Goal: Navigation & Orientation: Go to known website

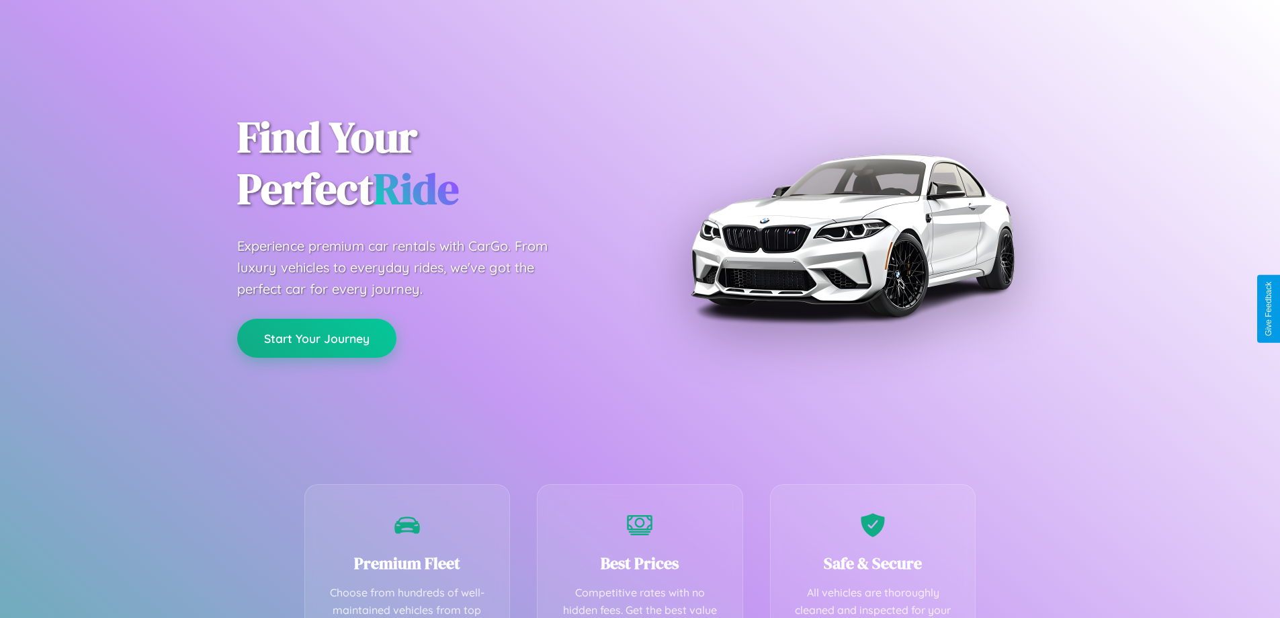
click at [317, 338] on button "Start Your Journey" at bounding box center [316, 338] width 159 height 39
click at [317, 337] on button "Start Your Journey" at bounding box center [316, 338] width 159 height 39
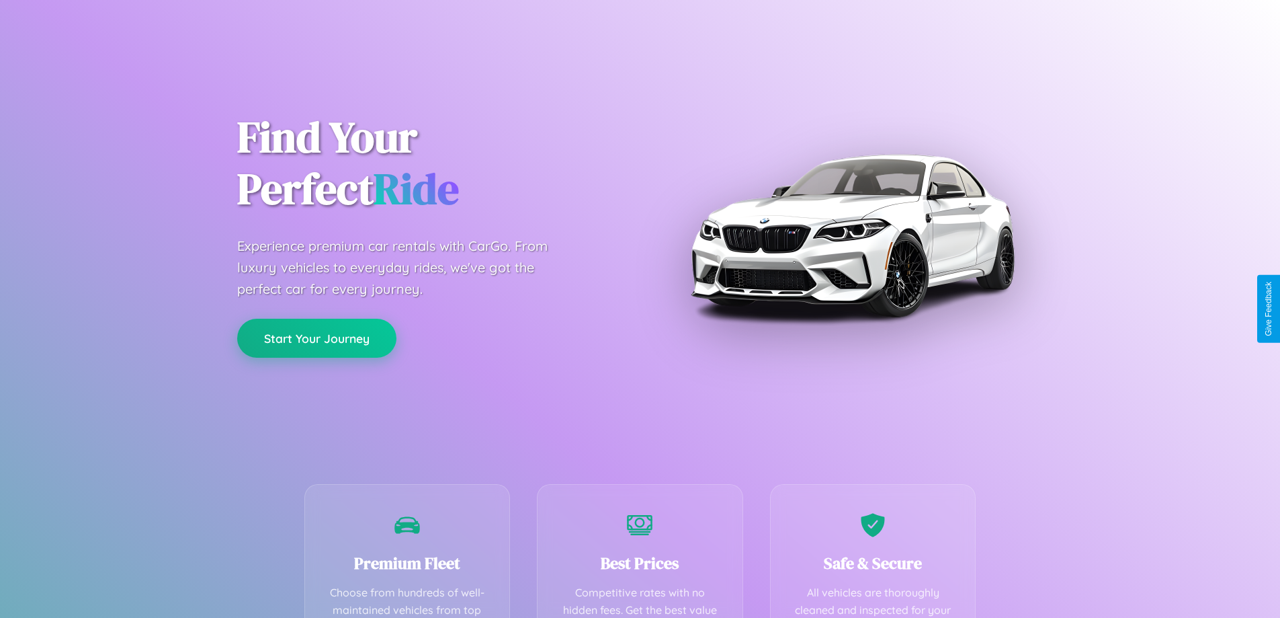
click at [317, 337] on button "Start Your Journey" at bounding box center [316, 338] width 159 height 39
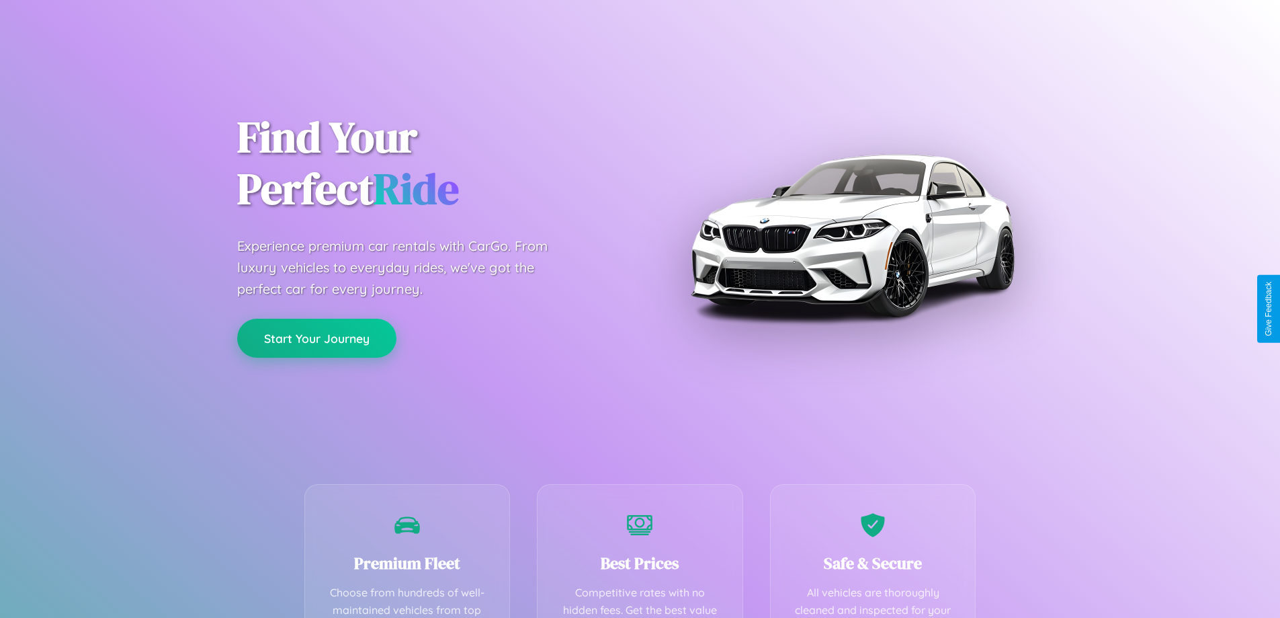
click at [317, 337] on button "Start Your Journey" at bounding box center [316, 338] width 159 height 39
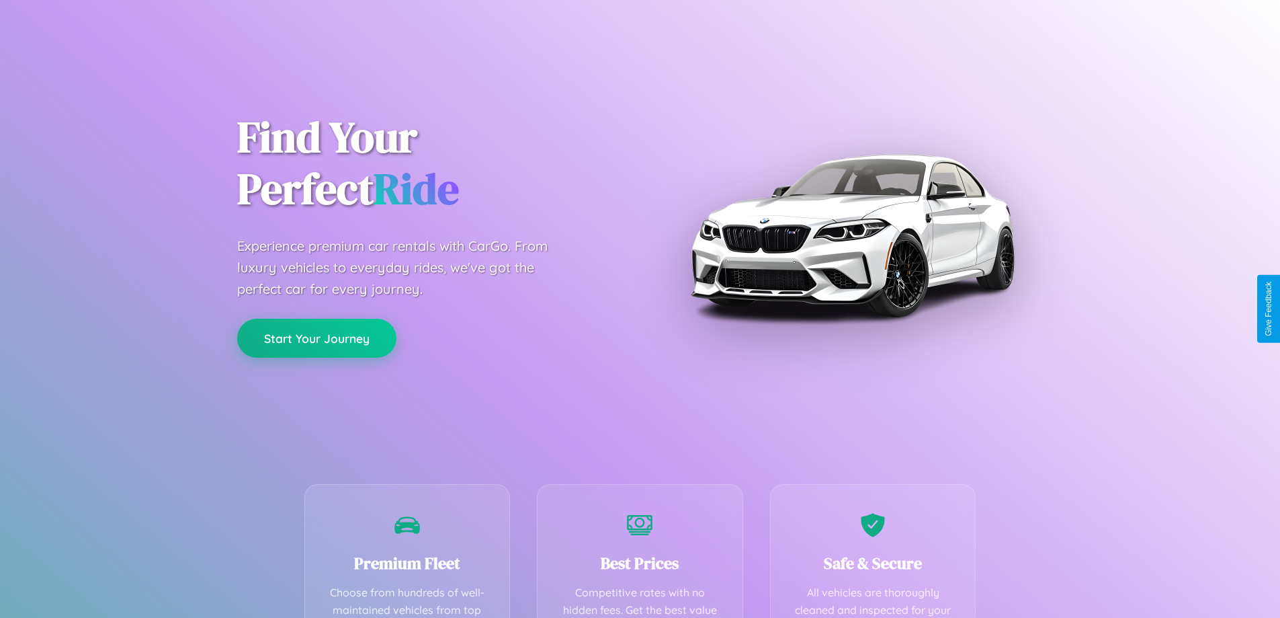
click at [317, 337] on button "Start Your Journey" at bounding box center [316, 338] width 159 height 39
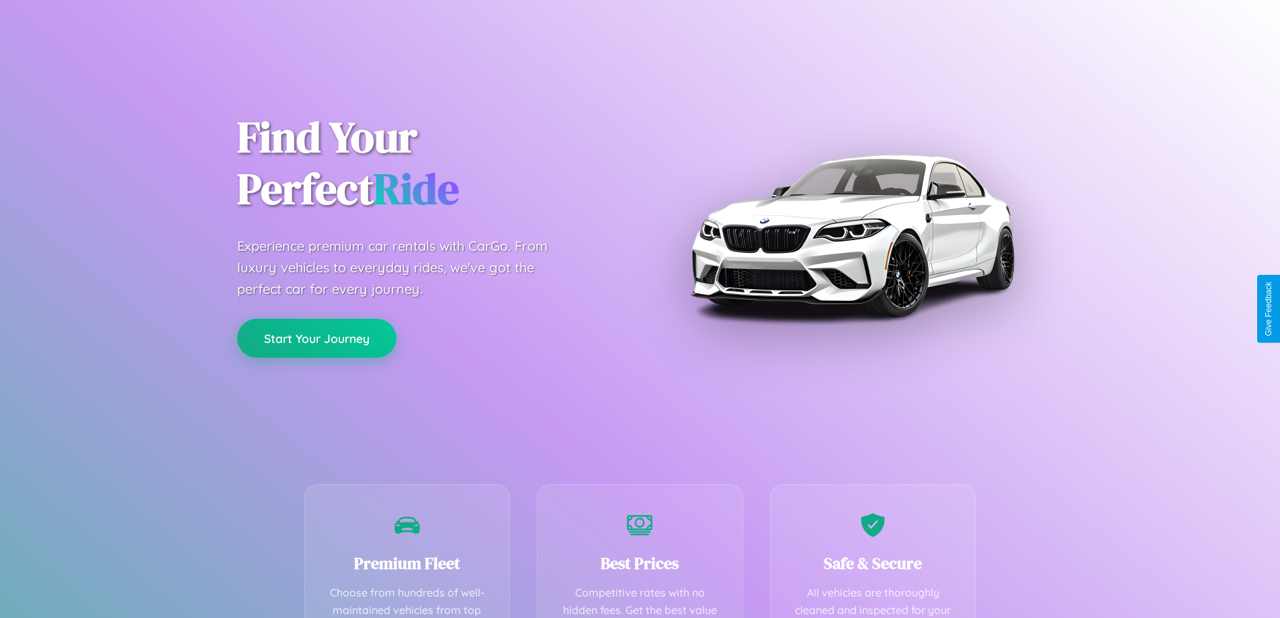
click at [317, 337] on button "Start Your Journey" at bounding box center [316, 338] width 159 height 39
